Goal: Task Accomplishment & Management: Use online tool/utility

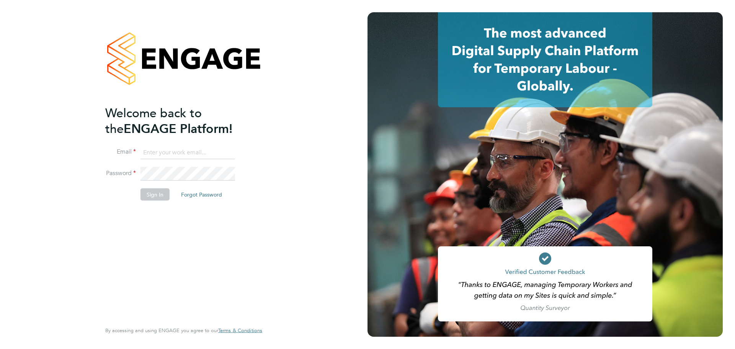
type input "[EMAIL_ADDRESS][DOMAIN_NAME]"
click at [151, 193] on button "Sign In" at bounding box center [155, 194] width 29 height 12
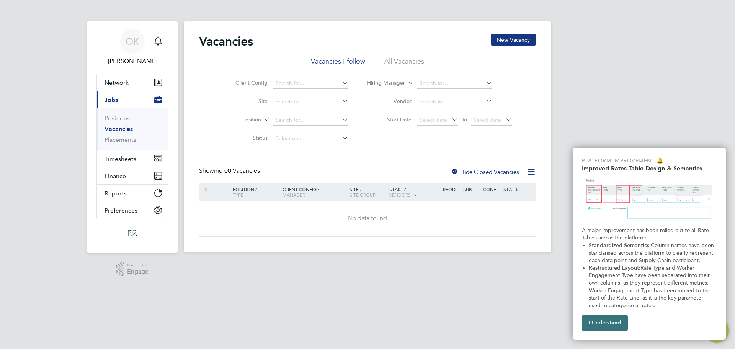
click at [606, 324] on button "I Understand" at bounding box center [605, 322] width 46 height 15
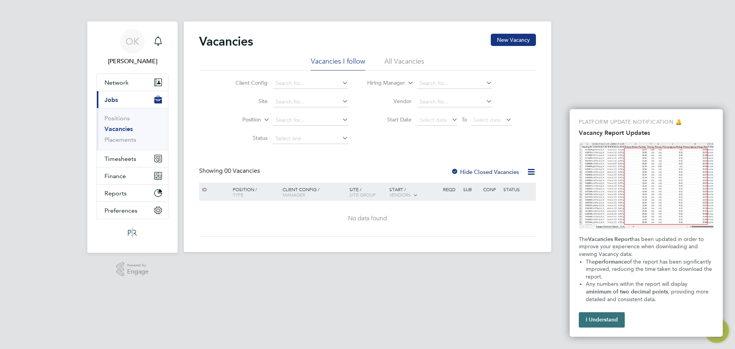
click at [609, 321] on button "I Understand" at bounding box center [602, 319] width 46 height 15
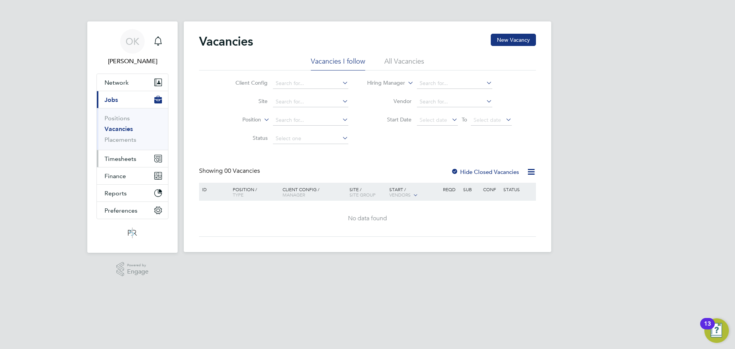
click at [116, 160] on span "Timesheets" at bounding box center [121, 158] width 32 height 7
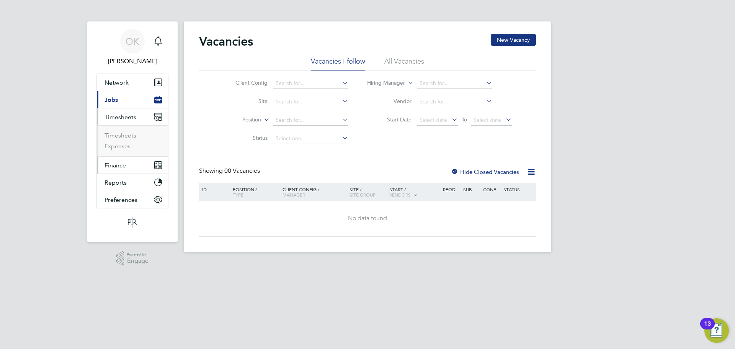
click at [153, 166] on button "Finance" at bounding box center [132, 165] width 71 height 17
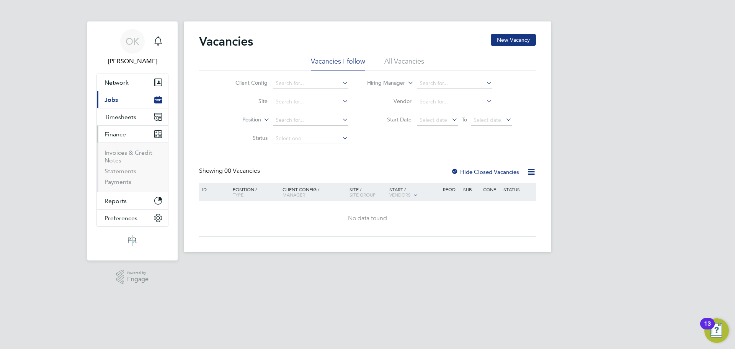
click at [157, 134] on icon "Main navigation" at bounding box center [156, 132] width 3 height 3
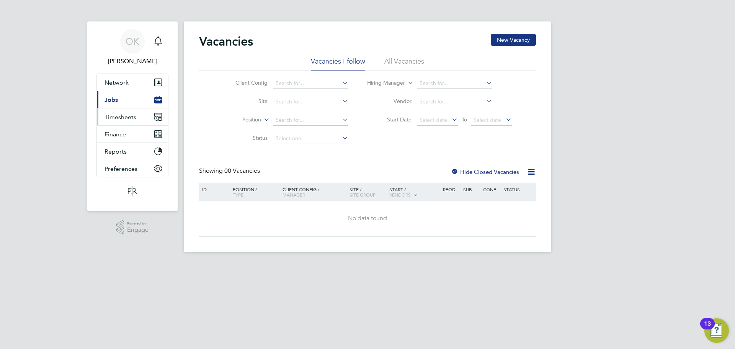
click at [157, 116] on icon "Main navigation" at bounding box center [158, 116] width 7 height 7
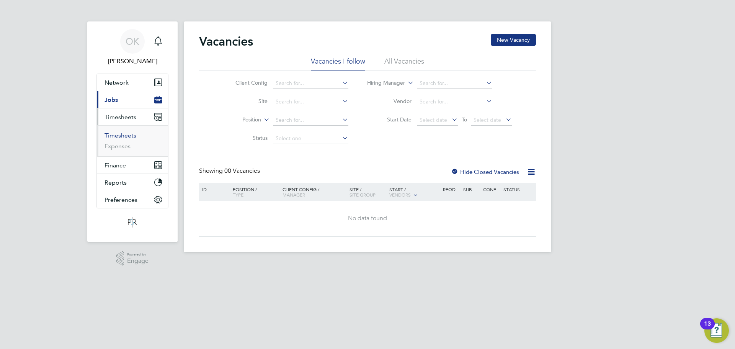
click at [116, 136] on link "Timesheets" at bounding box center [121, 135] width 32 height 7
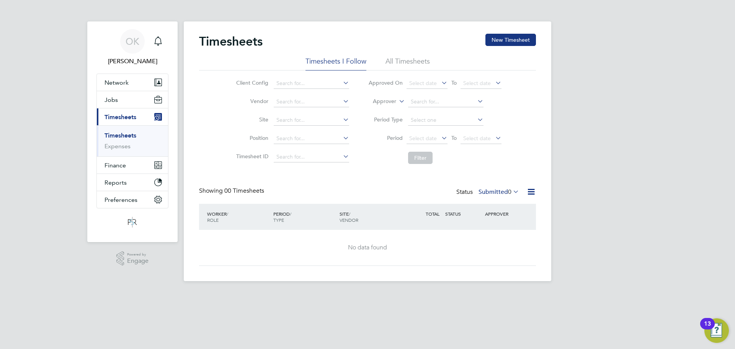
click at [126, 137] on link "Timesheets" at bounding box center [121, 135] width 32 height 7
click at [406, 60] on li "All Timesheets" at bounding box center [408, 64] width 44 height 14
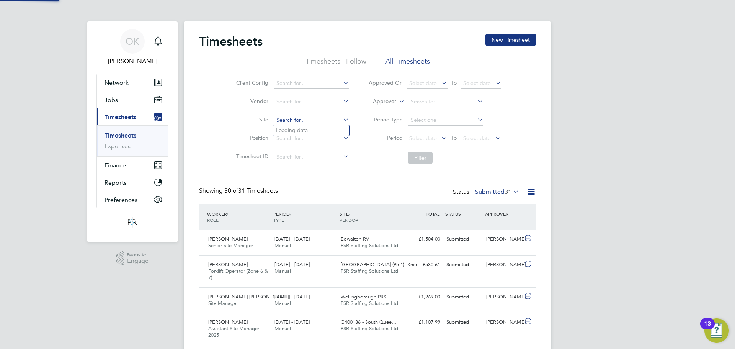
click at [314, 123] on input at bounding box center [311, 120] width 75 height 11
type input "british"
click at [324, 198] on div "Showing 30 of 31 Timesheets Status Submitted 31" at bounding box center [367, 195] width 337 height 17
click at [139, 36] on span "OK" at bounding box center [133, 41] width 14 height 10
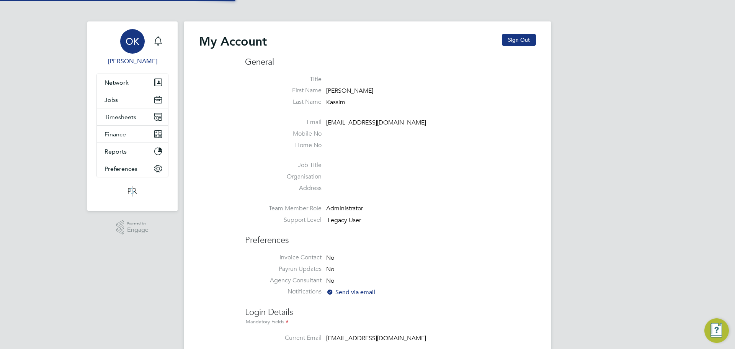
type input "[EMAIL_ADDRESS][DOMAIN_NAME]"
click at [125, 84] on span "Network" at bounding box center [117, 82] width 24 height 7
click at [161, 118] on icon "Main navigation" at bounding box center [158, 116] width 7 height 7
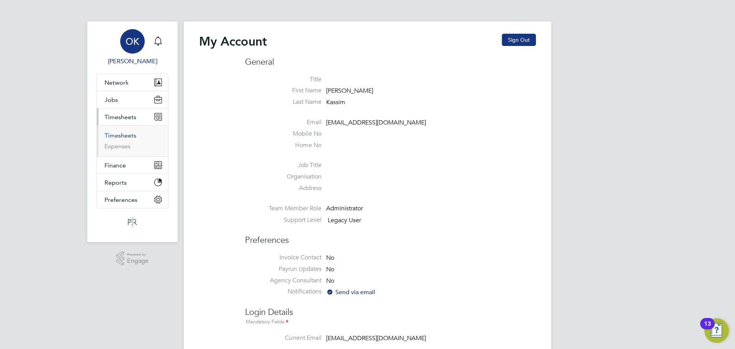
click at [122, 133] on link "Timesheets" at bounding box center [121, 135] width 32 height 7
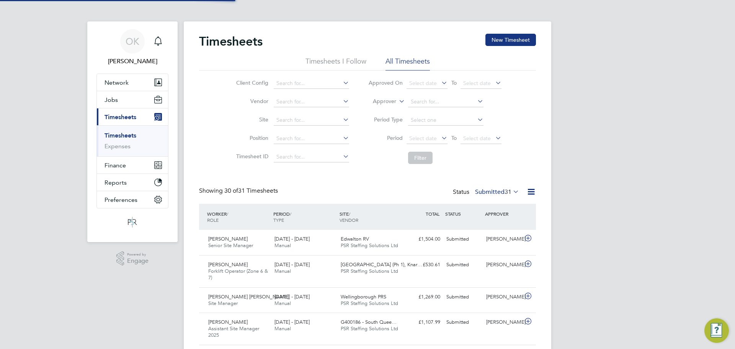
scroll to position [20, 67]
click at [303, 85] on input at bounding box center [311, 83] width 75 height 11
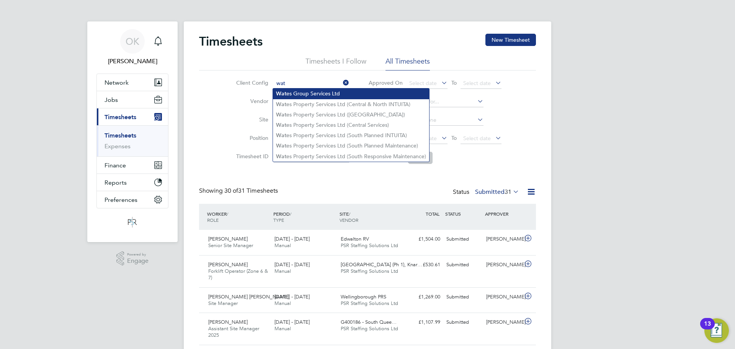
click at [337, 93] on li "Wat es Group Services Ltd" at bounding box center [351, 93] width 156 height 10
type input "Wates Group Services Ltd"
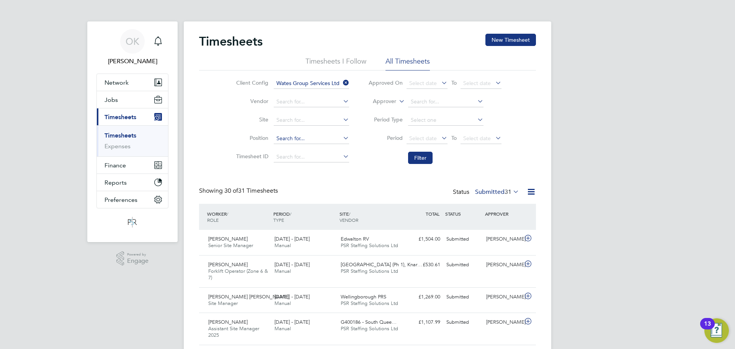
click at [296, 138] on input at bounding box center [311, 138] width 75 height 11
type input "site manager"
click at [161, 100] on icon "Main navigation" at bounding box center [158, 101] width 7 height 4
